Goal: Task Accomplishment & Management: Manage account settings

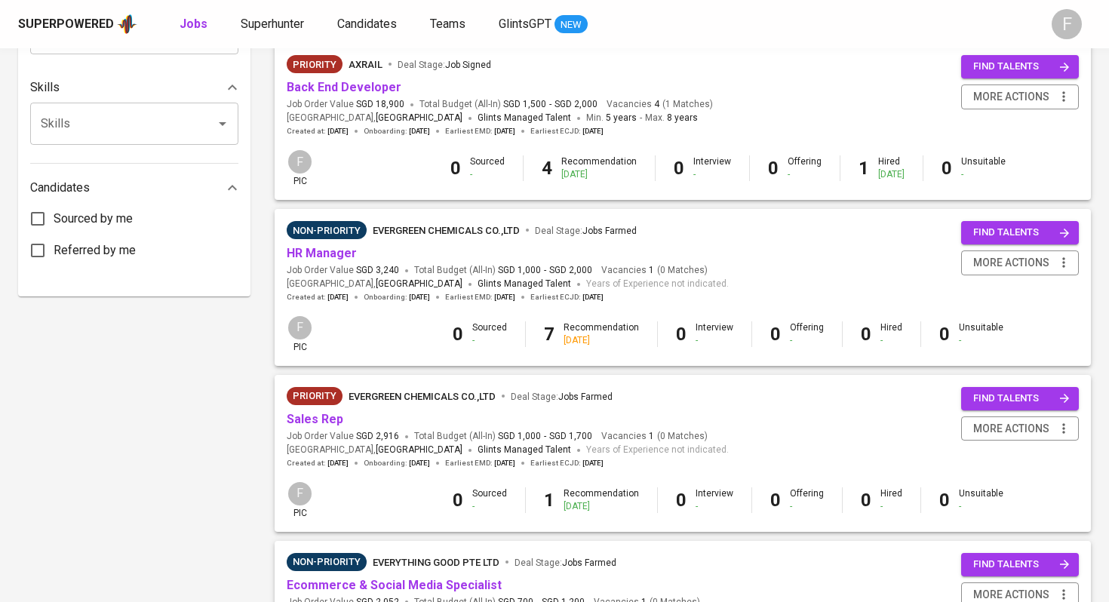
scroll to position [685, 0]
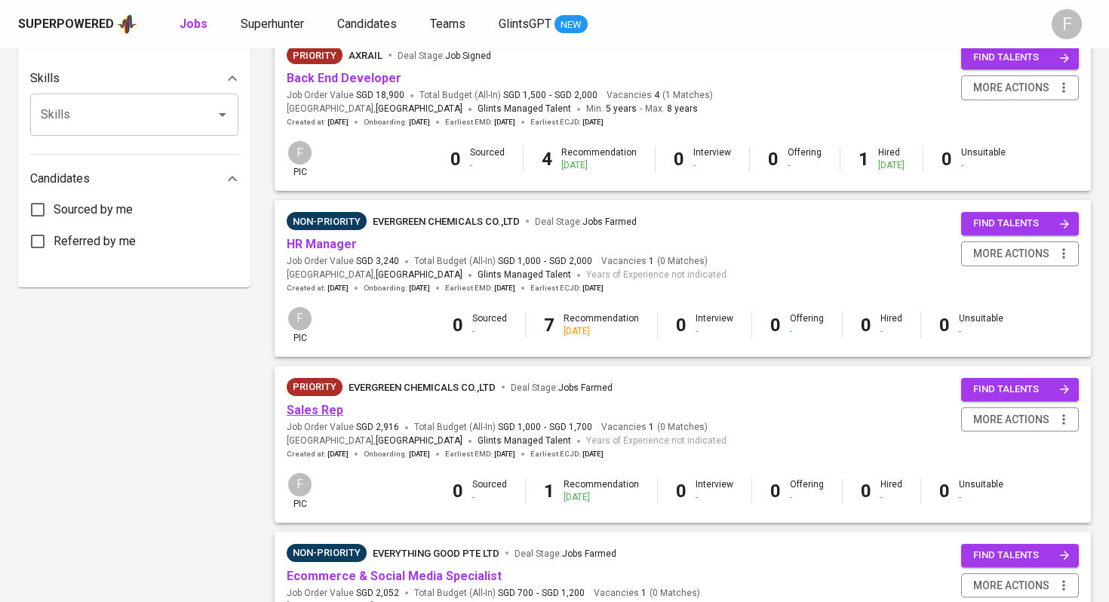
click at [325, 413] on link "Sales Rep" at bounding box center [315, 410] width 57 height 14
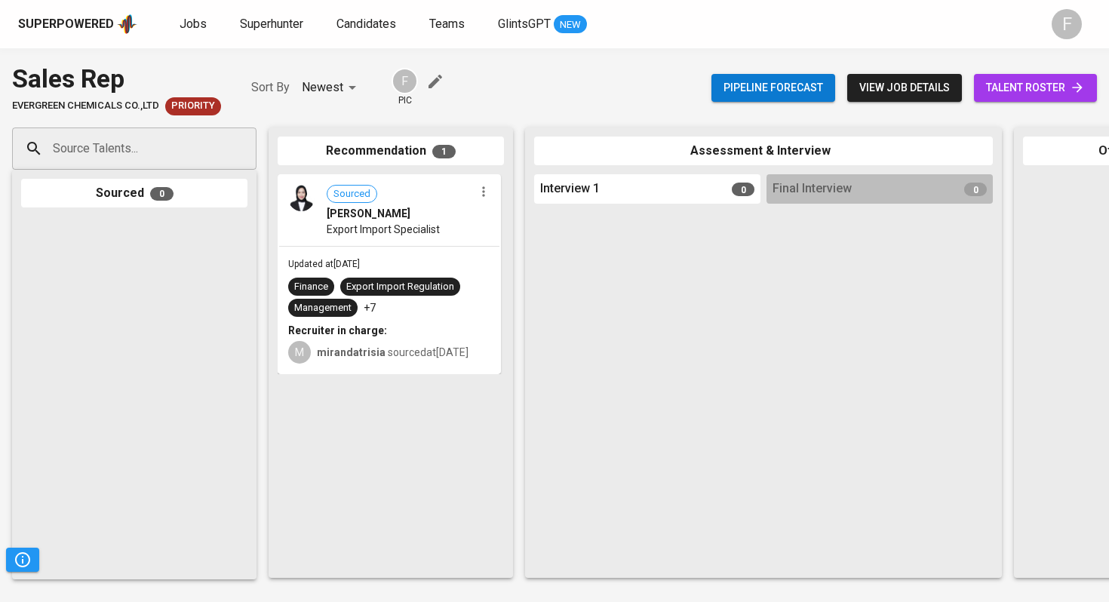
click at [1019, 81] on span "talent roster" at bounding box center [1035, 87] width 99 height 19
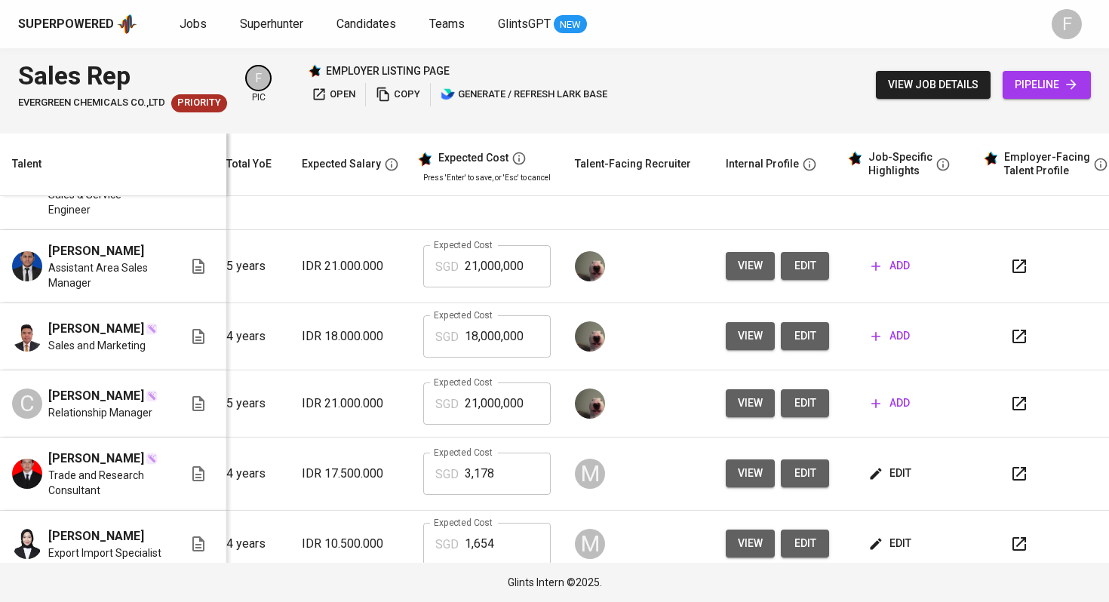
scroll to position [0, 183]
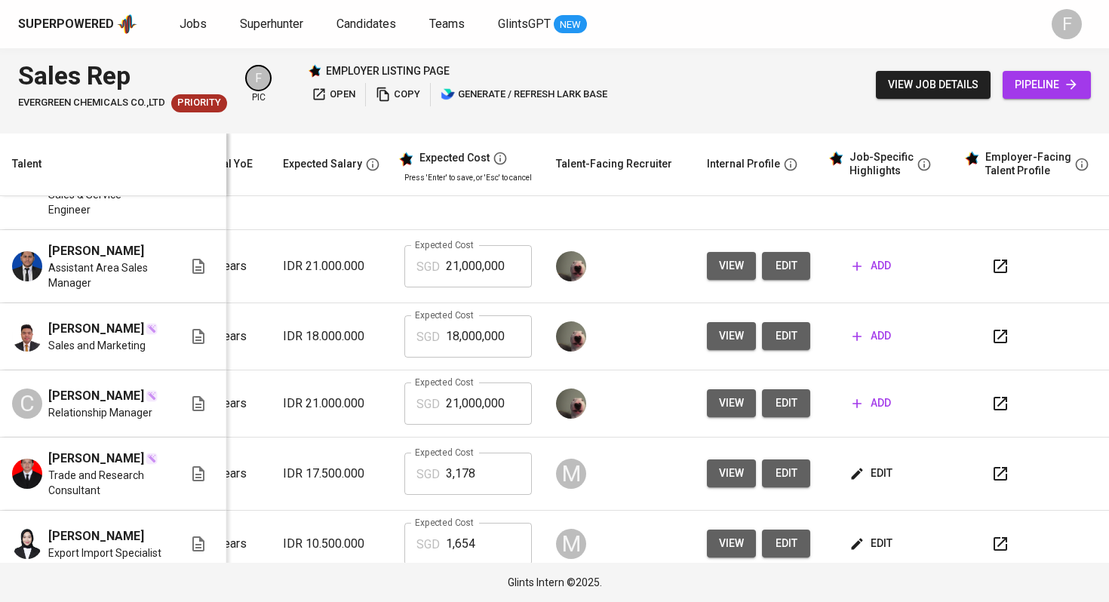
click at [991, 535] on icon "button" at bounding box center [1000, 544] width 18 height 18
click at [870, 534] on span "edit" at bounding box center [872, 543] width 40 height 19
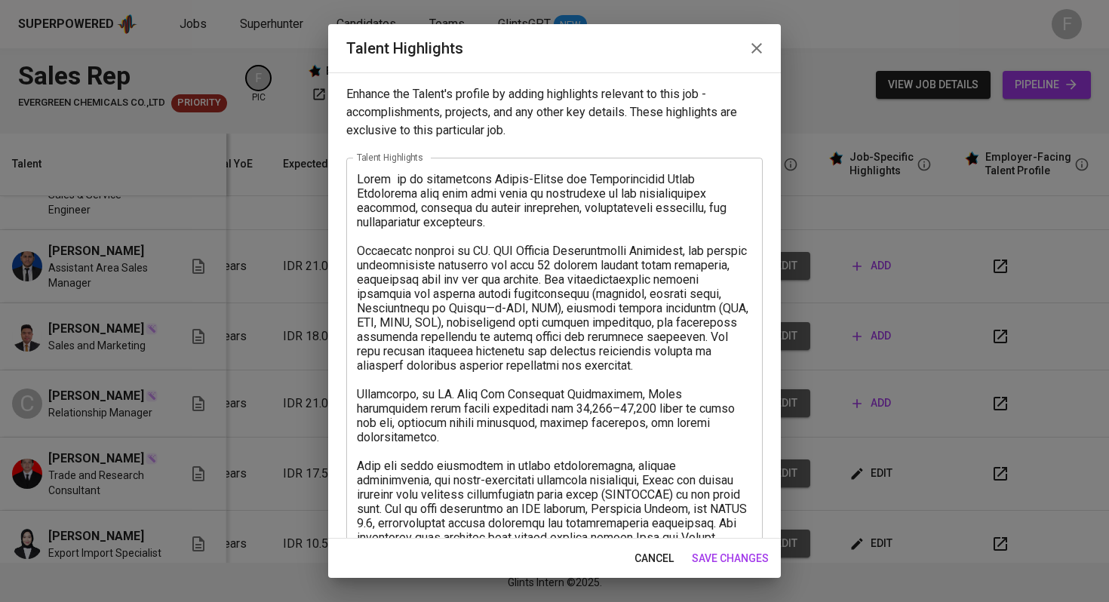
scroll to position [276, 0]
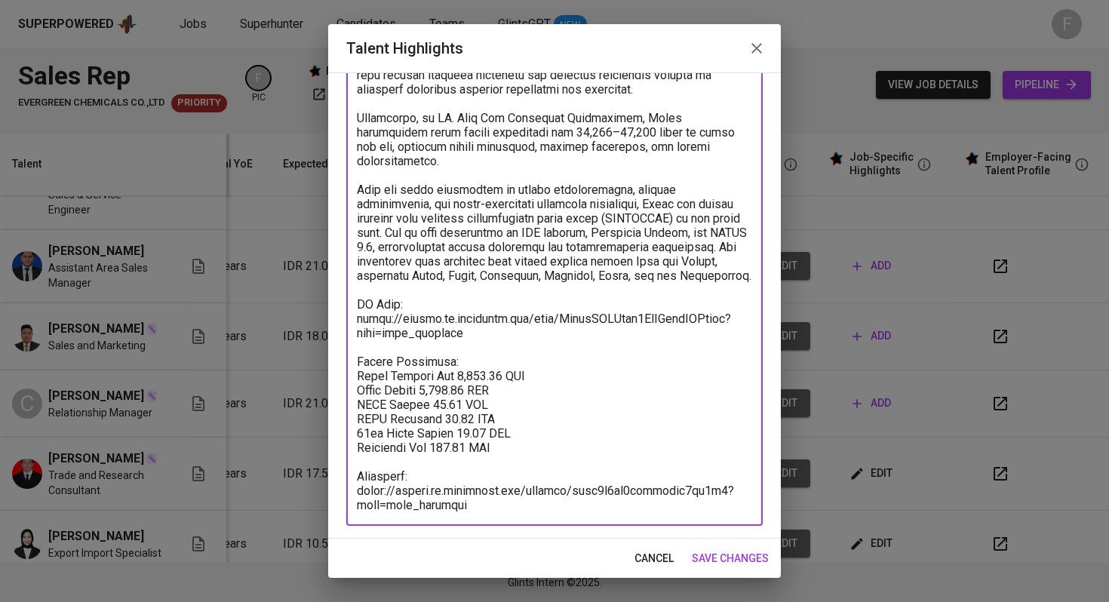
drag, startPoint x: 499, startPoint y: 492, endPoint x: 349, endPoint y: 453, distance: 154.4
click at [349, 453] on div "x Talent Highlights" at bounding box center [554, 204] width 416 height 644
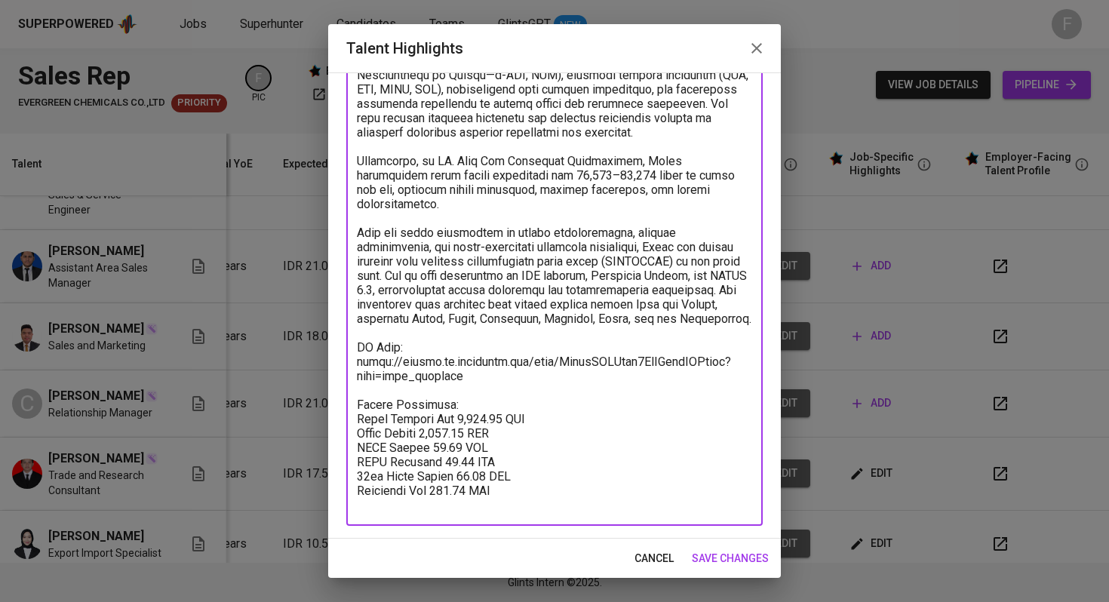
scroll to position [219, 0]
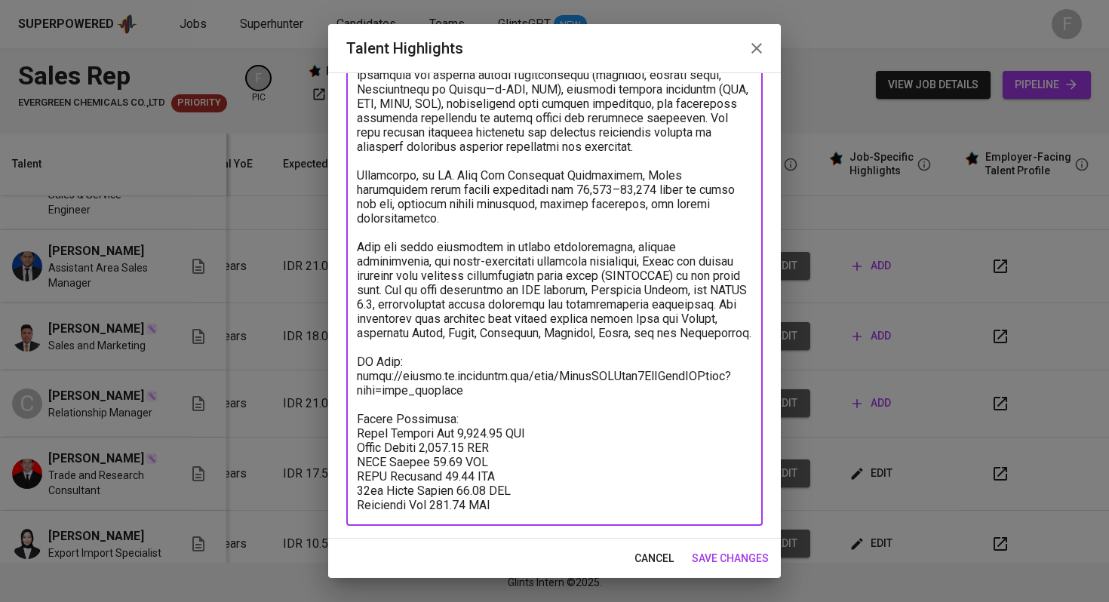
type textarea "Genna is an experienced Export-Import and International Trade Specialist with o…"
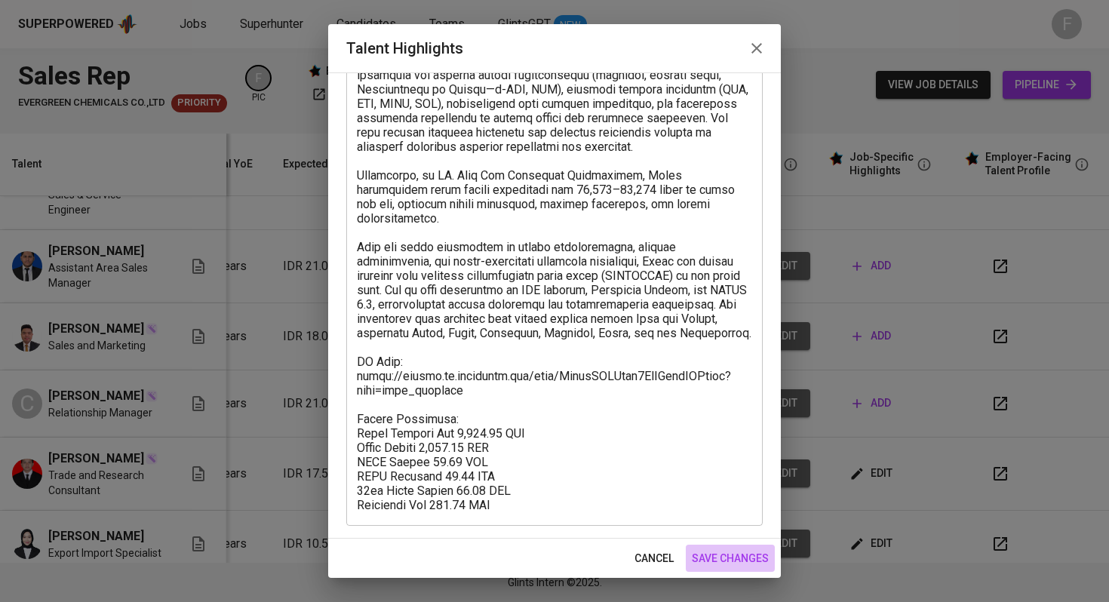
click at [734, 555] on span "save changes" at bounding box center [730, 558] width 77 height 19
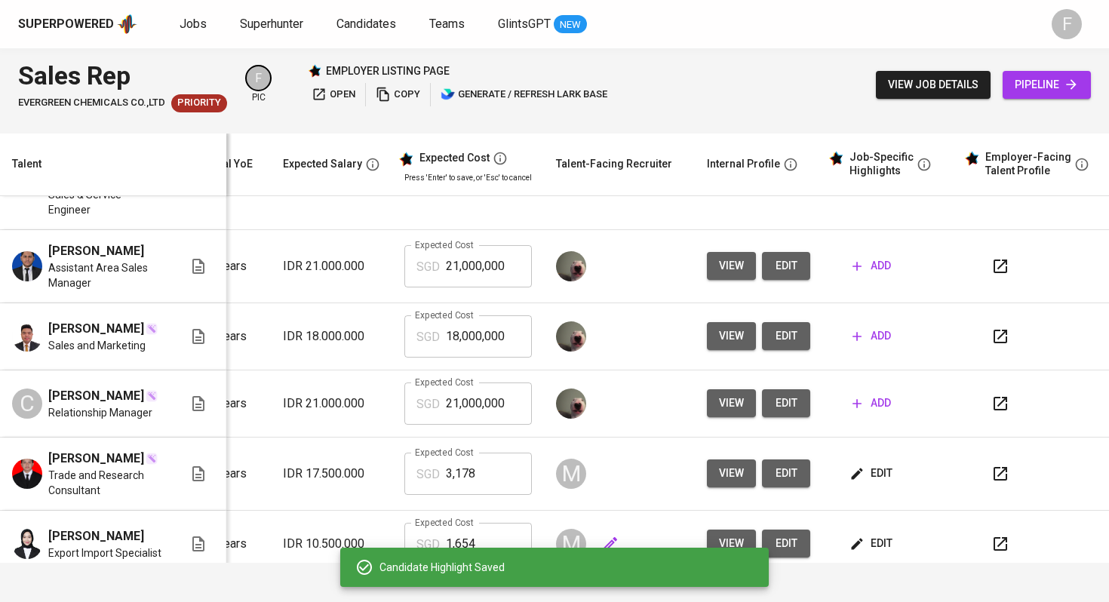
scroll to position [0, 0]
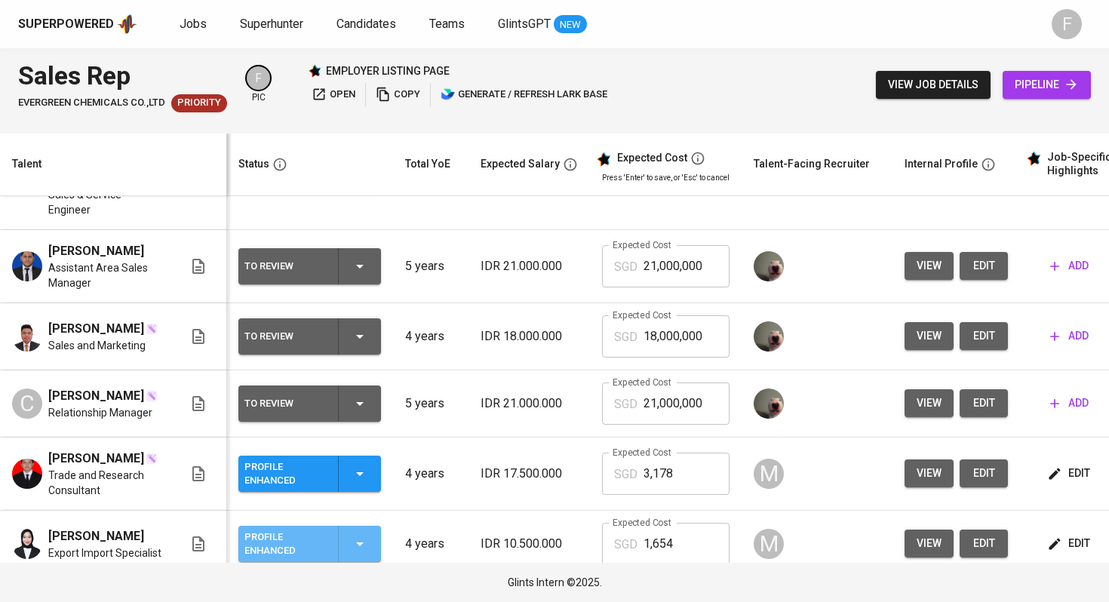
click at [358, 535] on icon "button" at bounding box center [360, 544] width 18 height 18
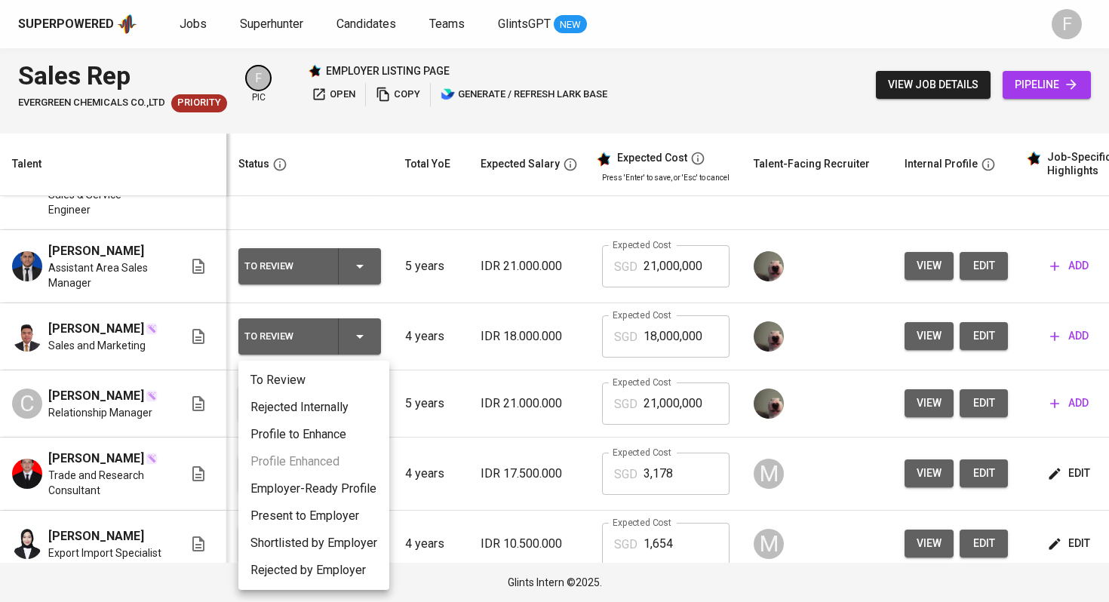
click at [345, 509] on li "Present to Employer" at bounding box center [313, 515] width 151 height 27
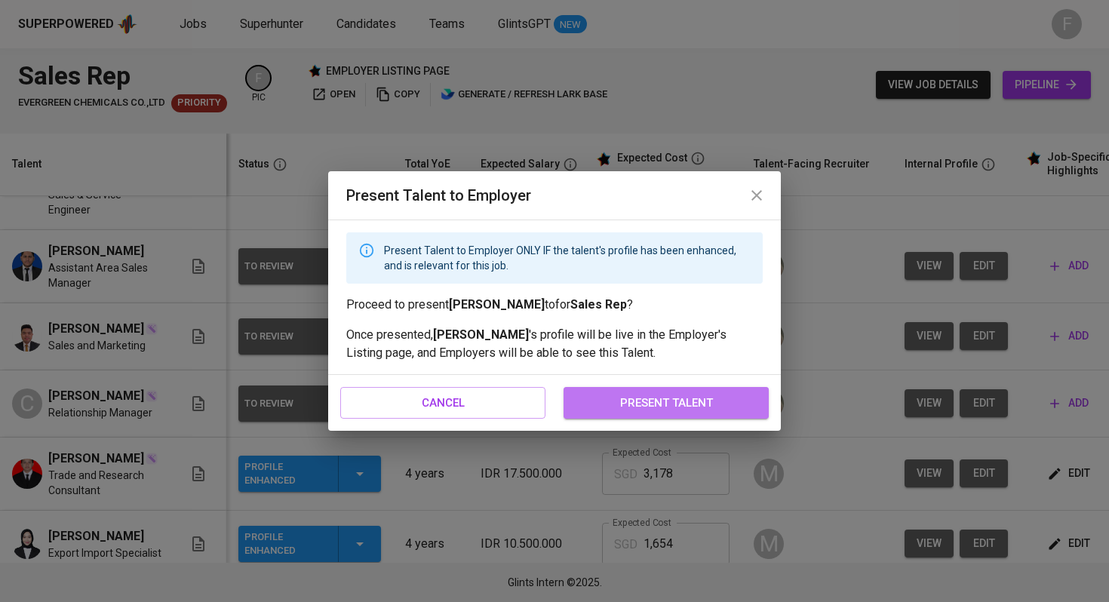
click at [652, 404] on span "present talent" at bounding box center [666, 403] width 172 height 20
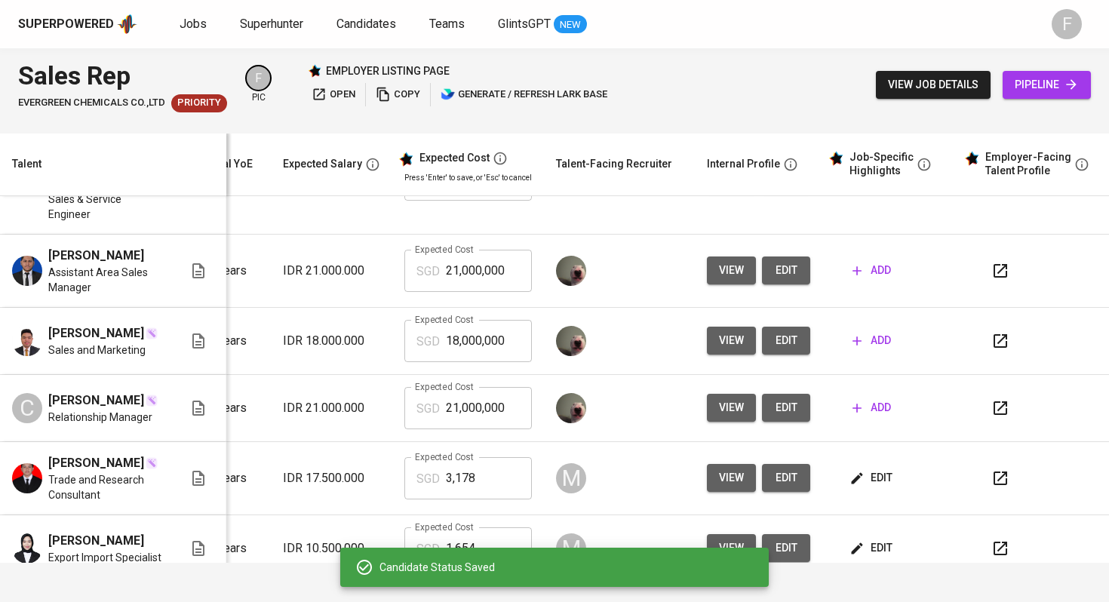
scroll to position [75, 205]
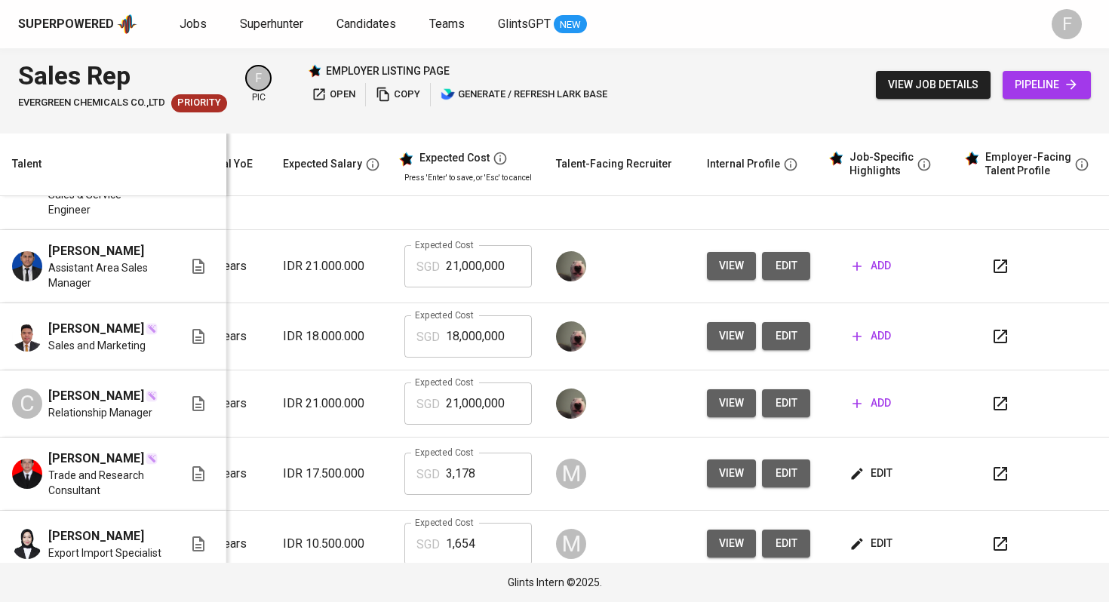
click at [1011, 456] on div at bounding box center [1039, 474] width 115 height 36
click at [991, 465] on icon "button" at bounding box center [1000, 474] width 18 height 18
click at [849, 466] on icon "button" at bounding box center [856, 473] width 15 height 15
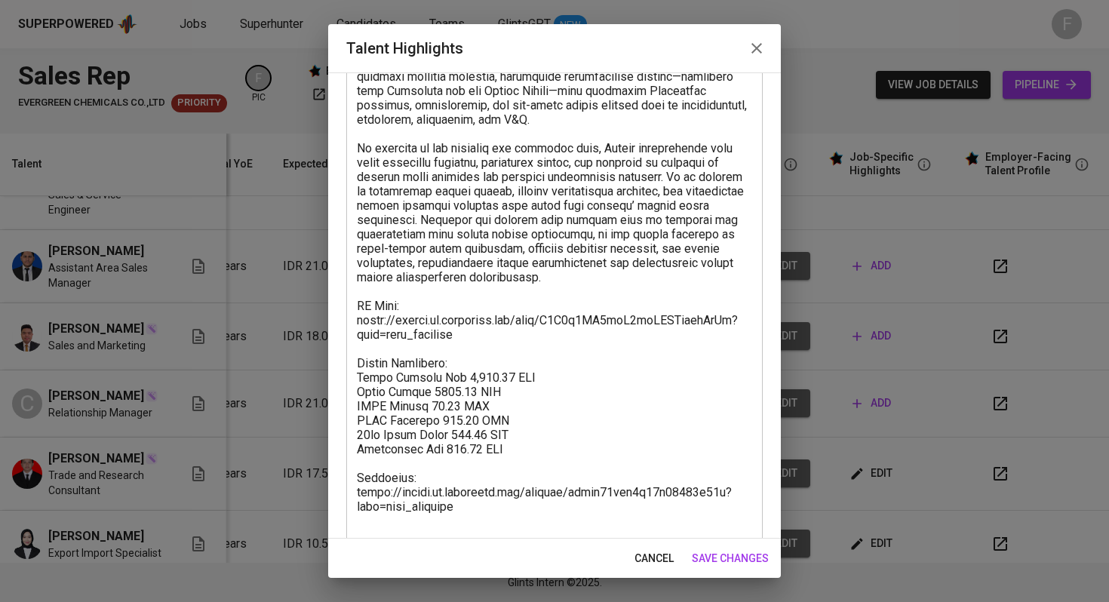
scroll to position [319, 0]
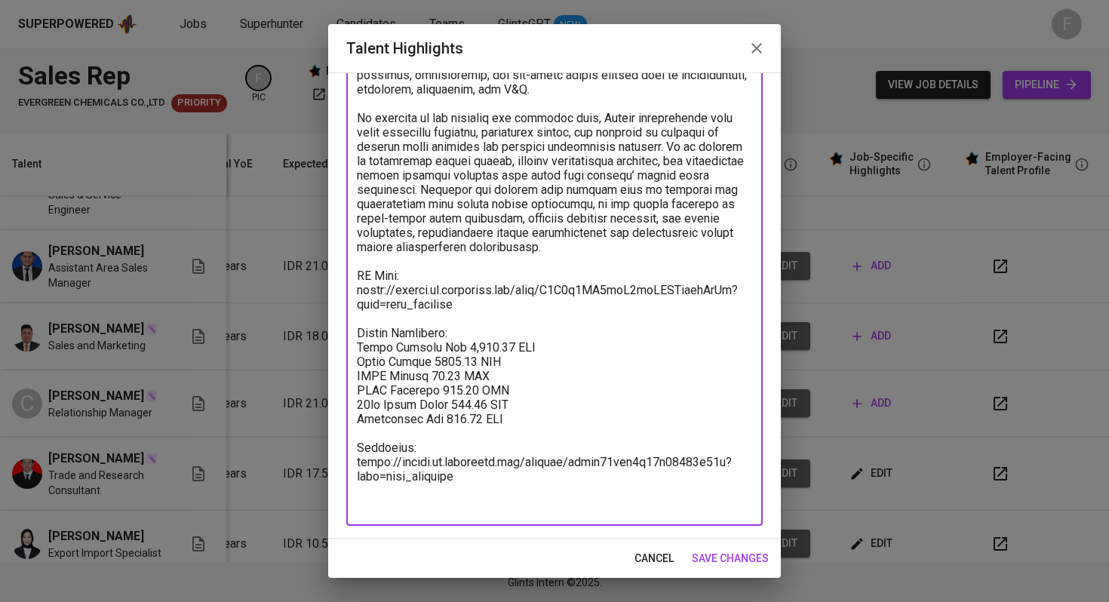
drag, startPoint x: 478, startPoint y: 480, endPoint x: 364, endPoint y: 433, distance: 124.1
click at [364, 433] on textarea at bounding box center [554, 182] width 395 height 659
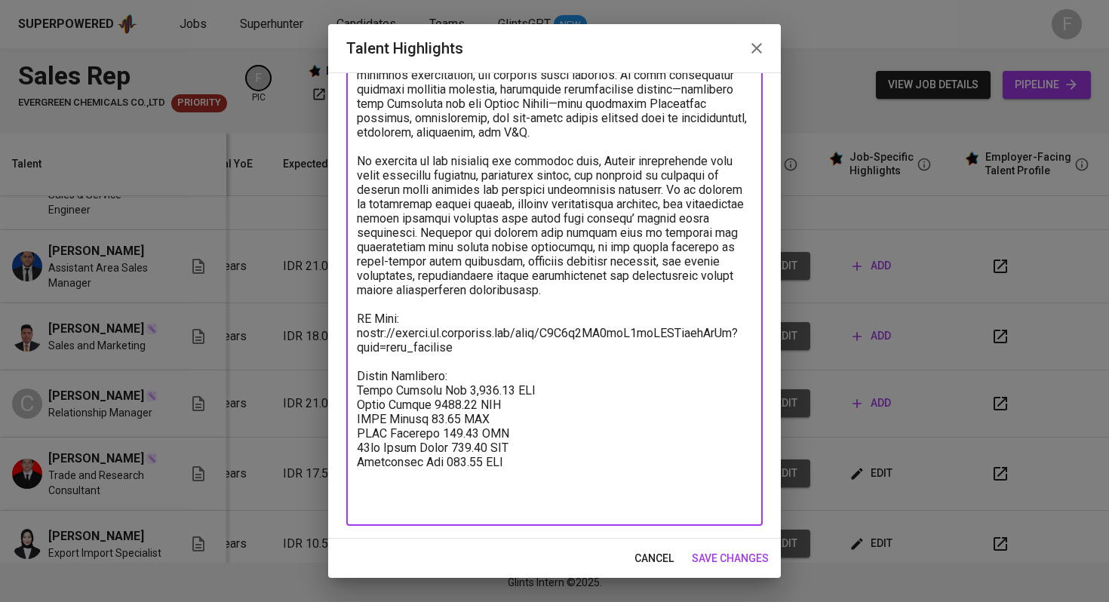
scroll to position [262, 0]
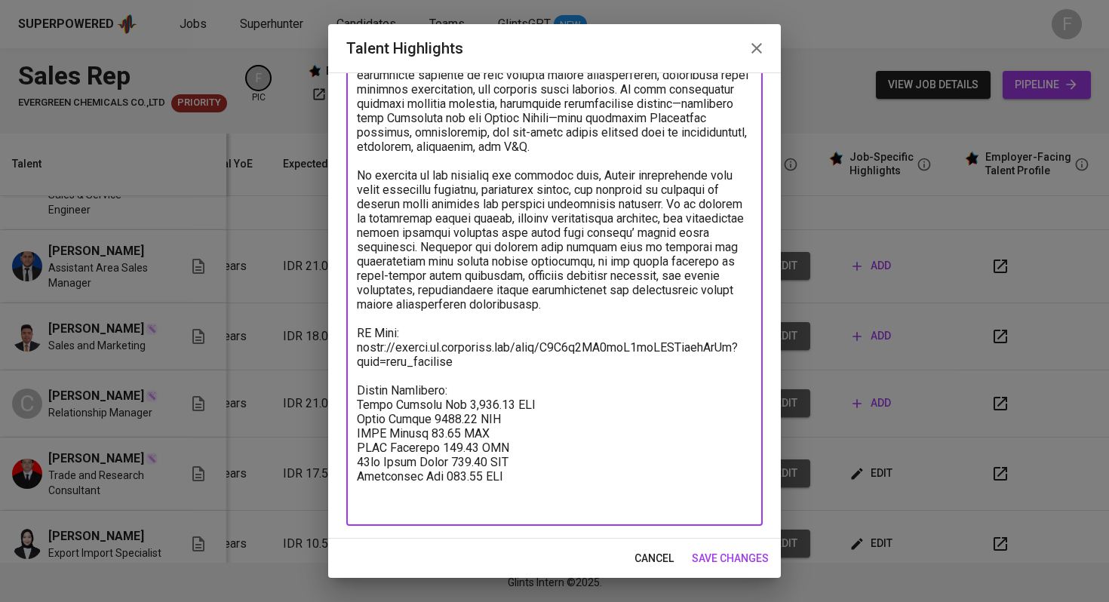
type textarea "Gibran is an experienced Trade and Research Consultant with nearly four years o…"
click at [732, 563] on span "save changes" at bounding box center [730, 558] width 77 height 19
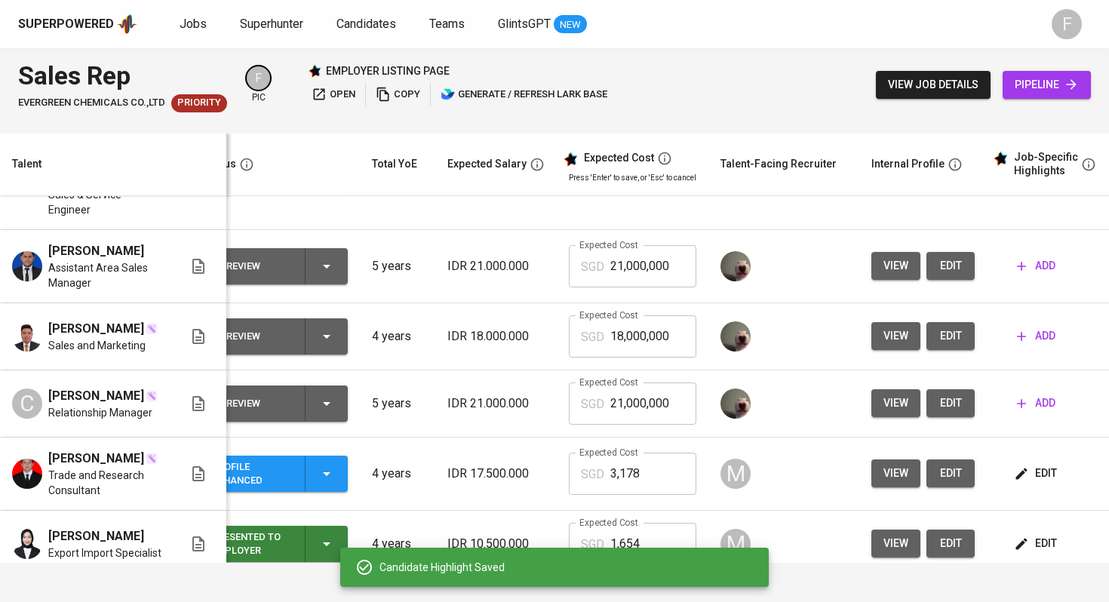
scroll to position [0, 0]
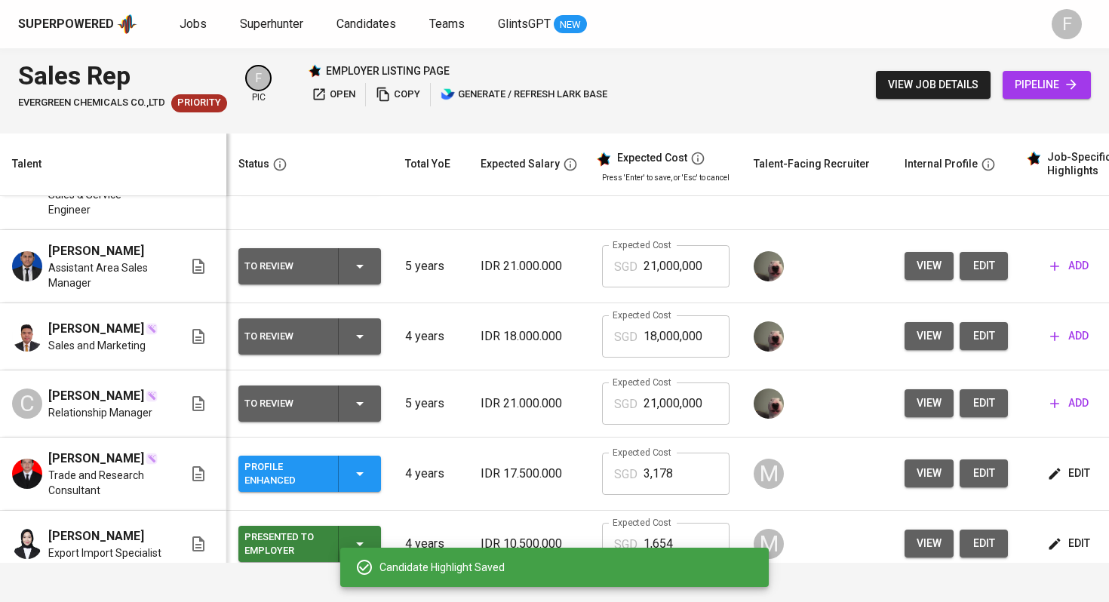
click at [375, 459] on button "Profile Enhanced" at bounding box center [309, 474] width 143 height 36
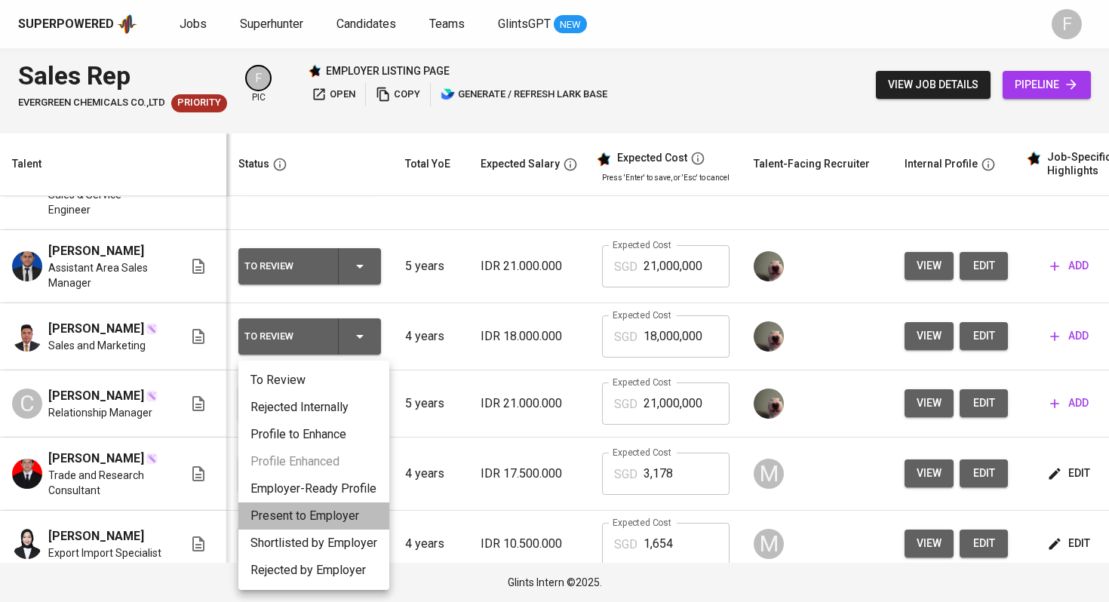
click at [313, 523] on li "Present to Employer" at bounding box center [313, 515] width 151 height 27
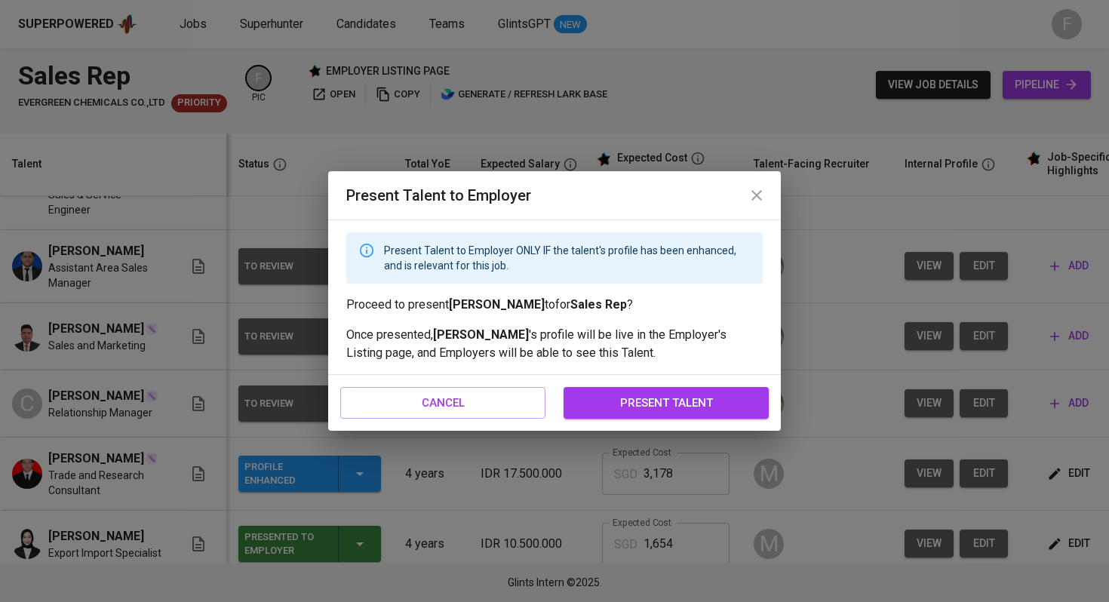
click at [662, 407] on span "present talent" at bounding box center [666, 403] width 172 height 20
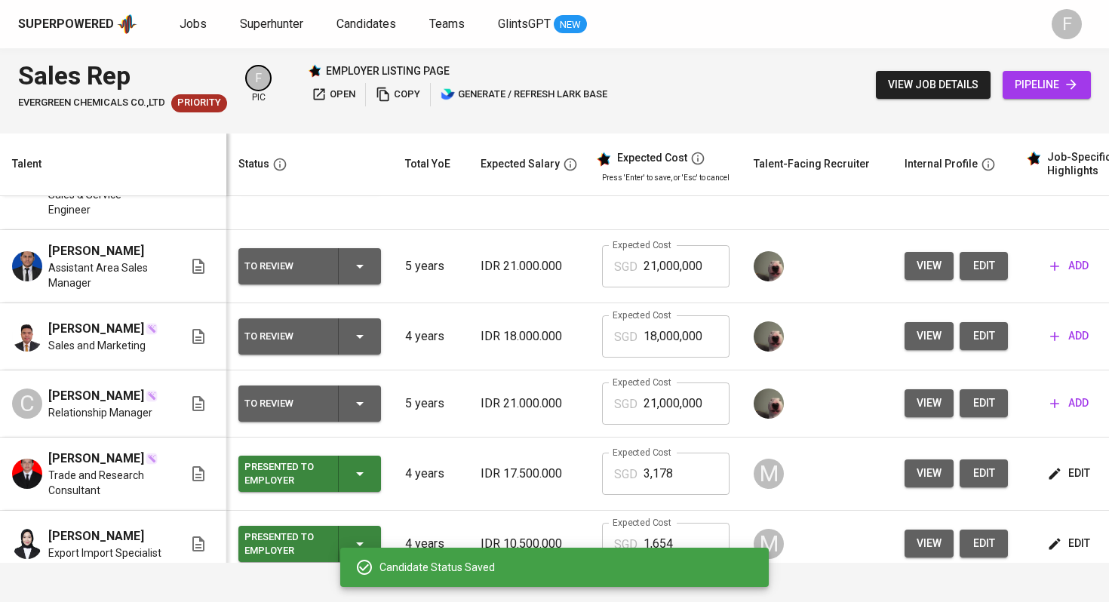
scroll to position [0, 193]
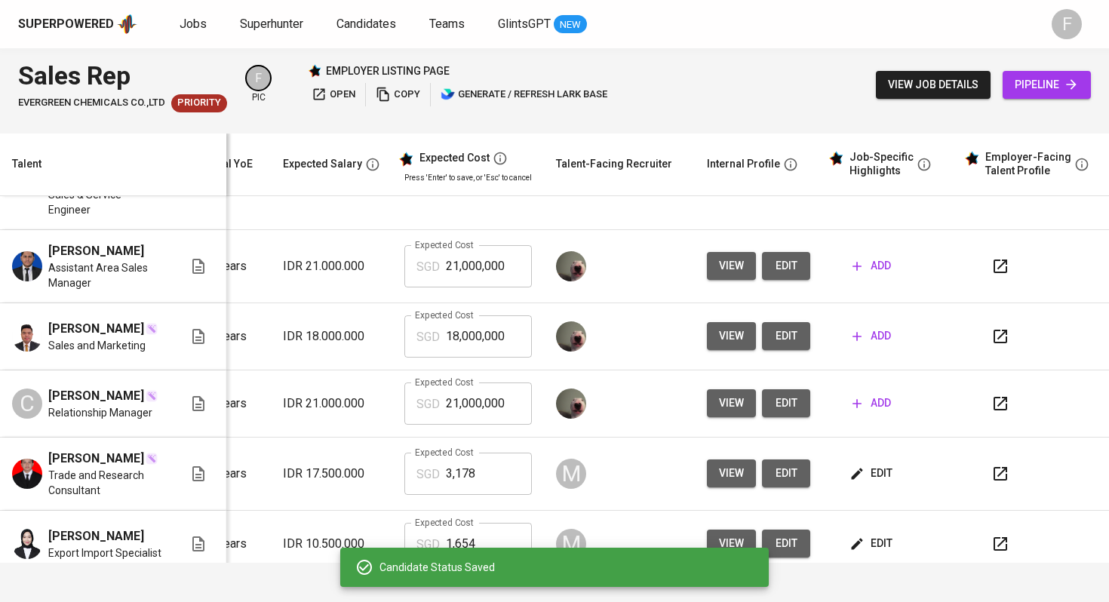
click at [993, 397] on icon "button" at bounding box center [1000, 404] width 14 height 14
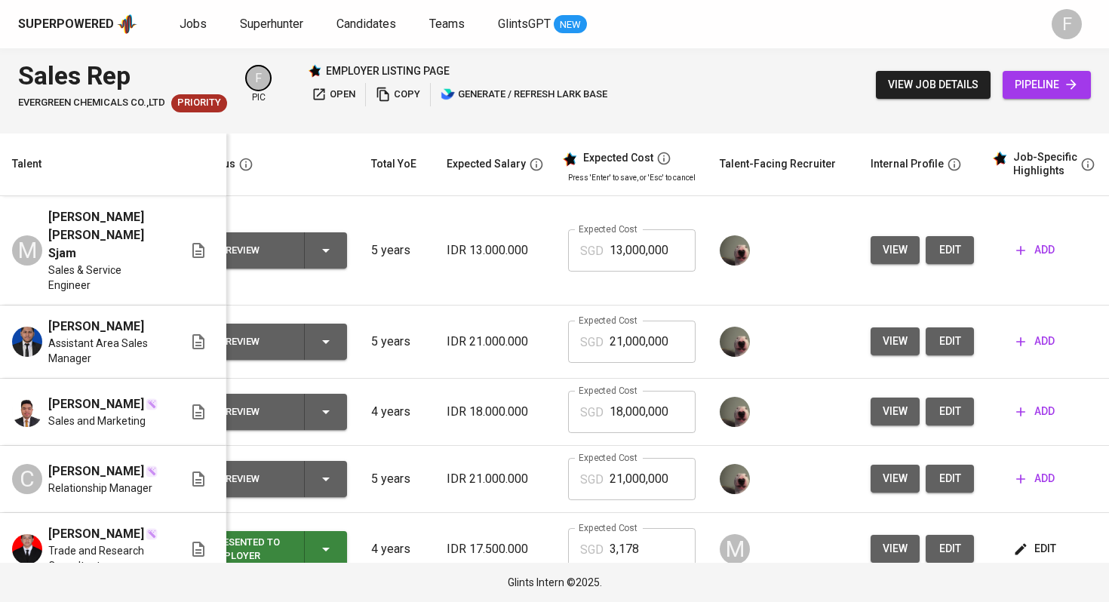
scroll to position [0, 0]
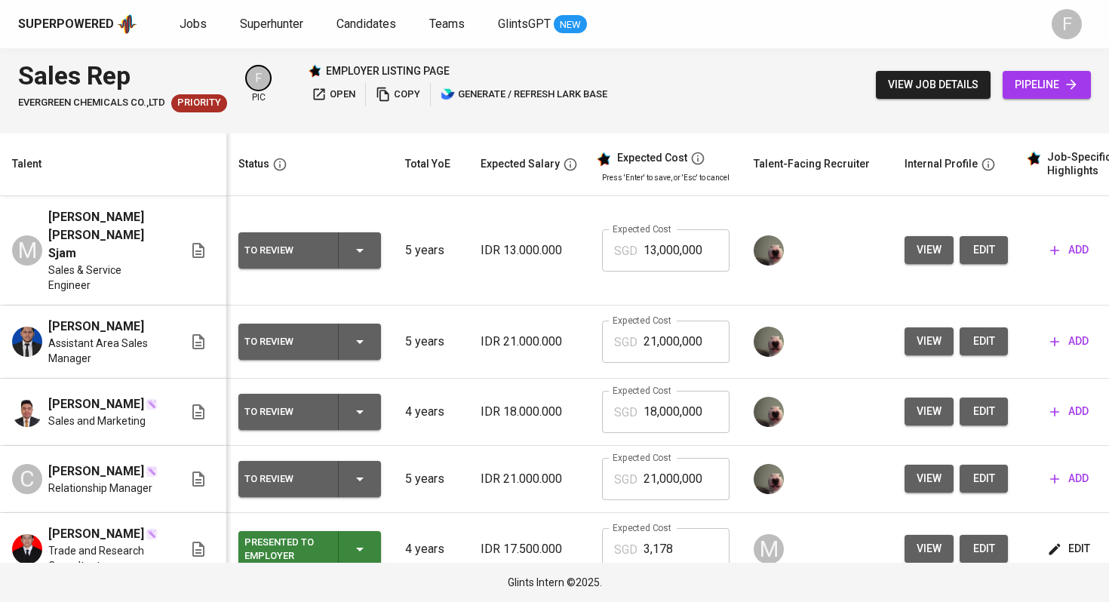
click at [394, 97] on span "copy" at bounding box center [398, 94] width 44 height 17
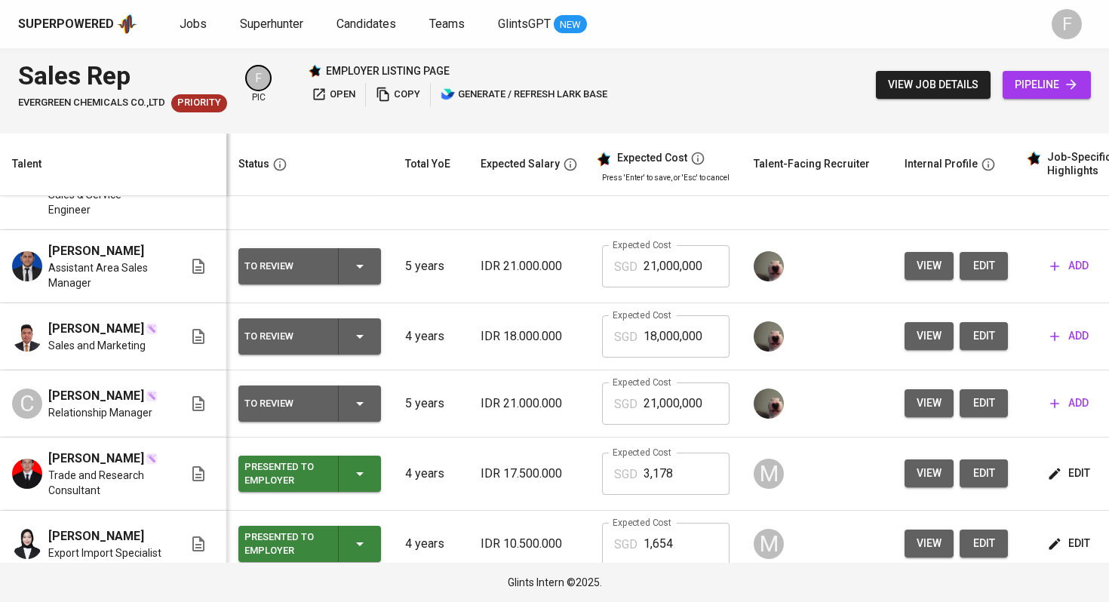
click at [388, 87] on icon "button" at bounding box center [383, 94] width 15 height 15
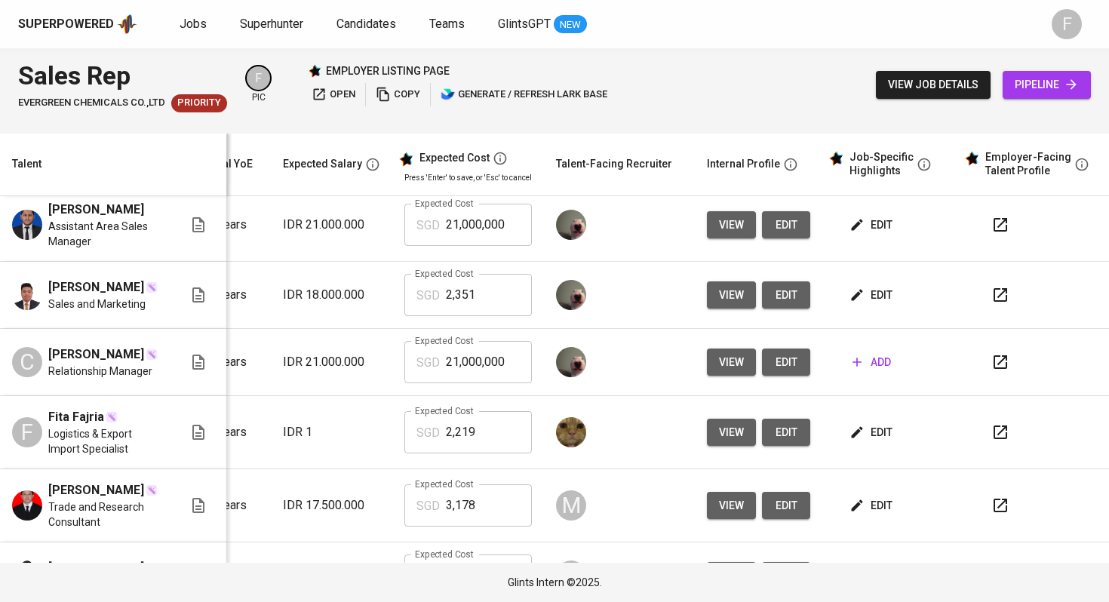
scroll to position [310, 205]
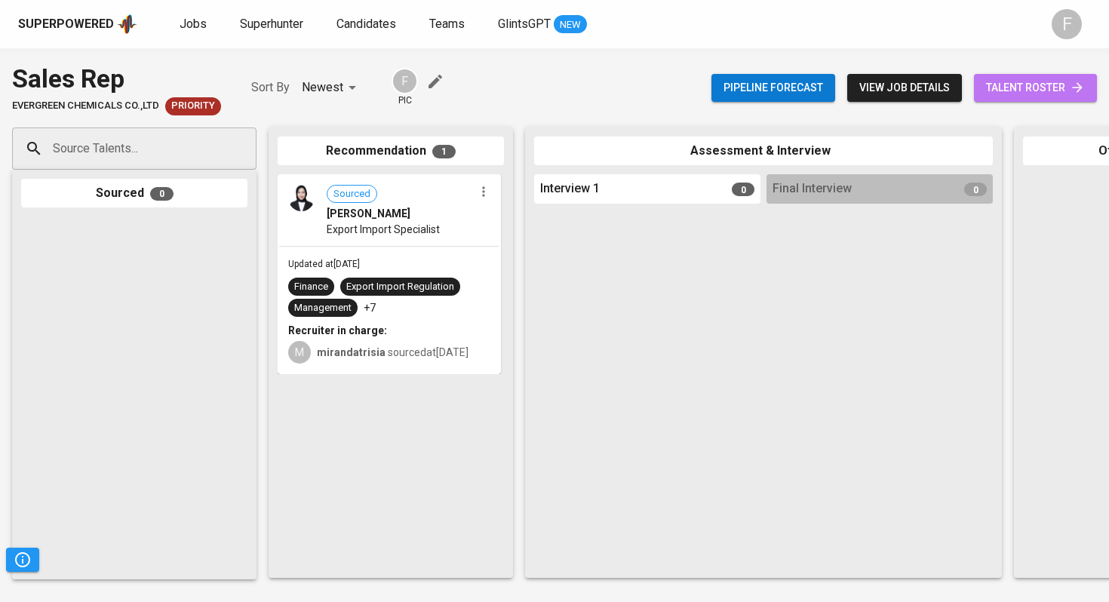
click at [1017, 90] on span "talent roster" at bounding box center [1035, 87] width 99 height 19
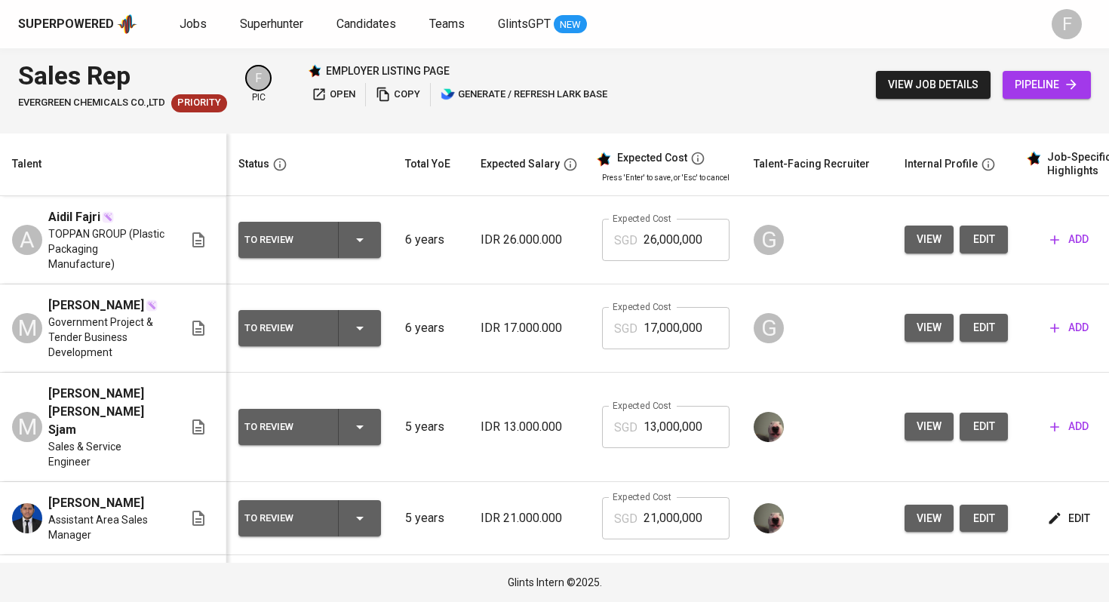
scroll to position [310, 0]
